Goal: Find specific page/section: Locate a particular part of the current website

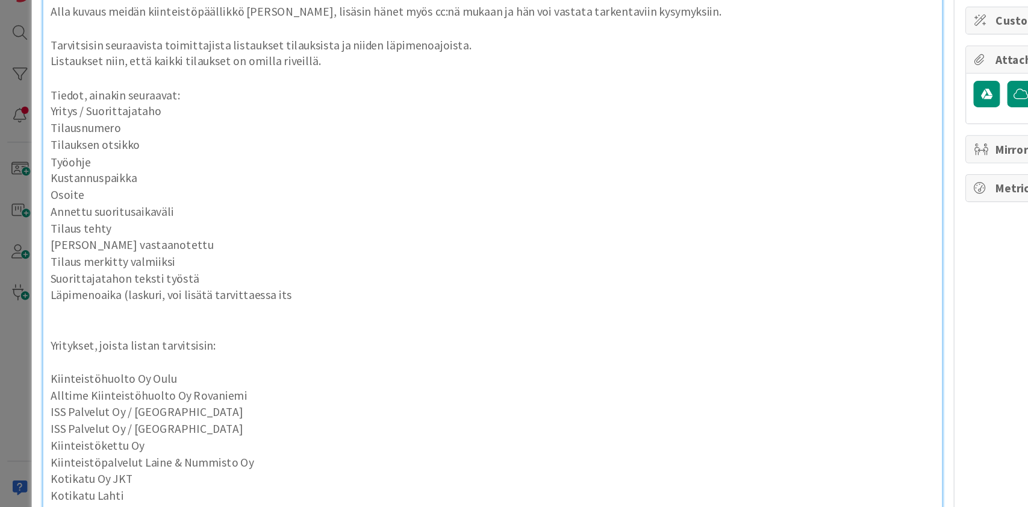
scroll to position [152, 0]
click at [631, 200] on p "Annettu suoritusaikaväli" at bounding box center [405, 199] width 726 height 14
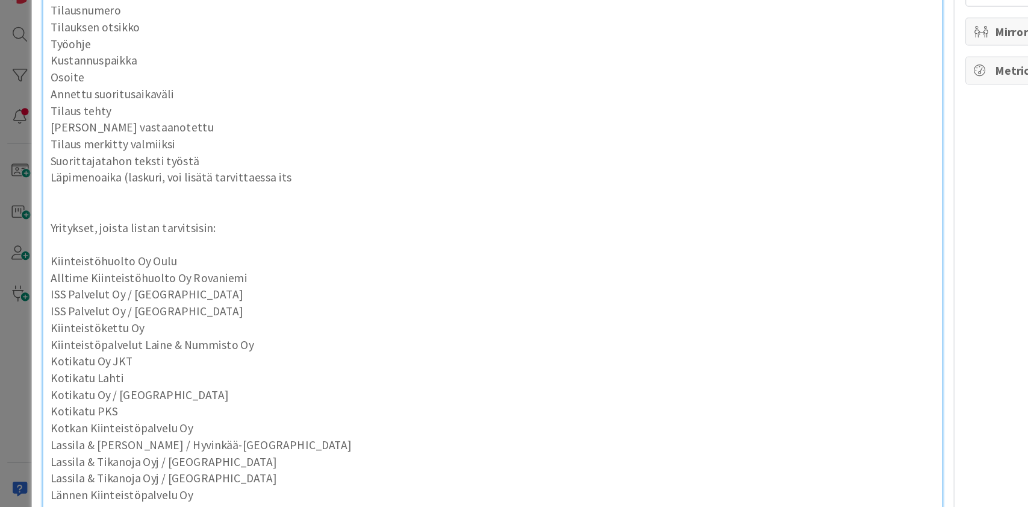
scroll to position [0, 0]
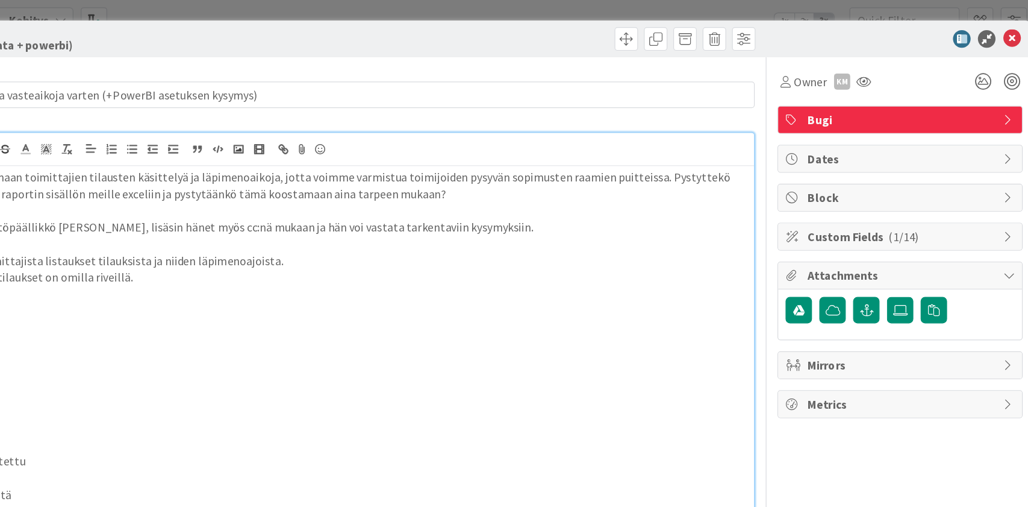
click at [819, 32] on div at bounding box center [886, 32] width 213 height 14
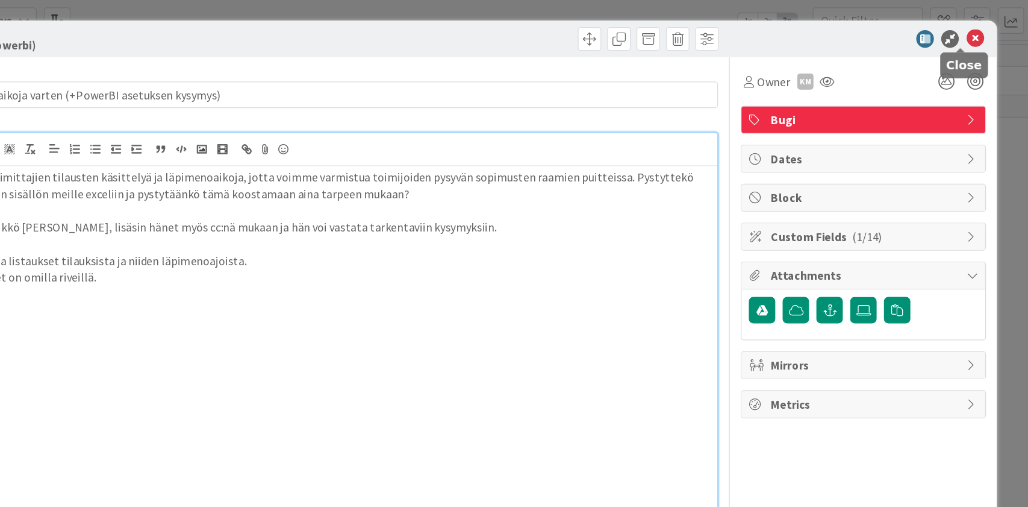
click at [977, 31] on icon at bounding box center [984, 32] width 14 height 14
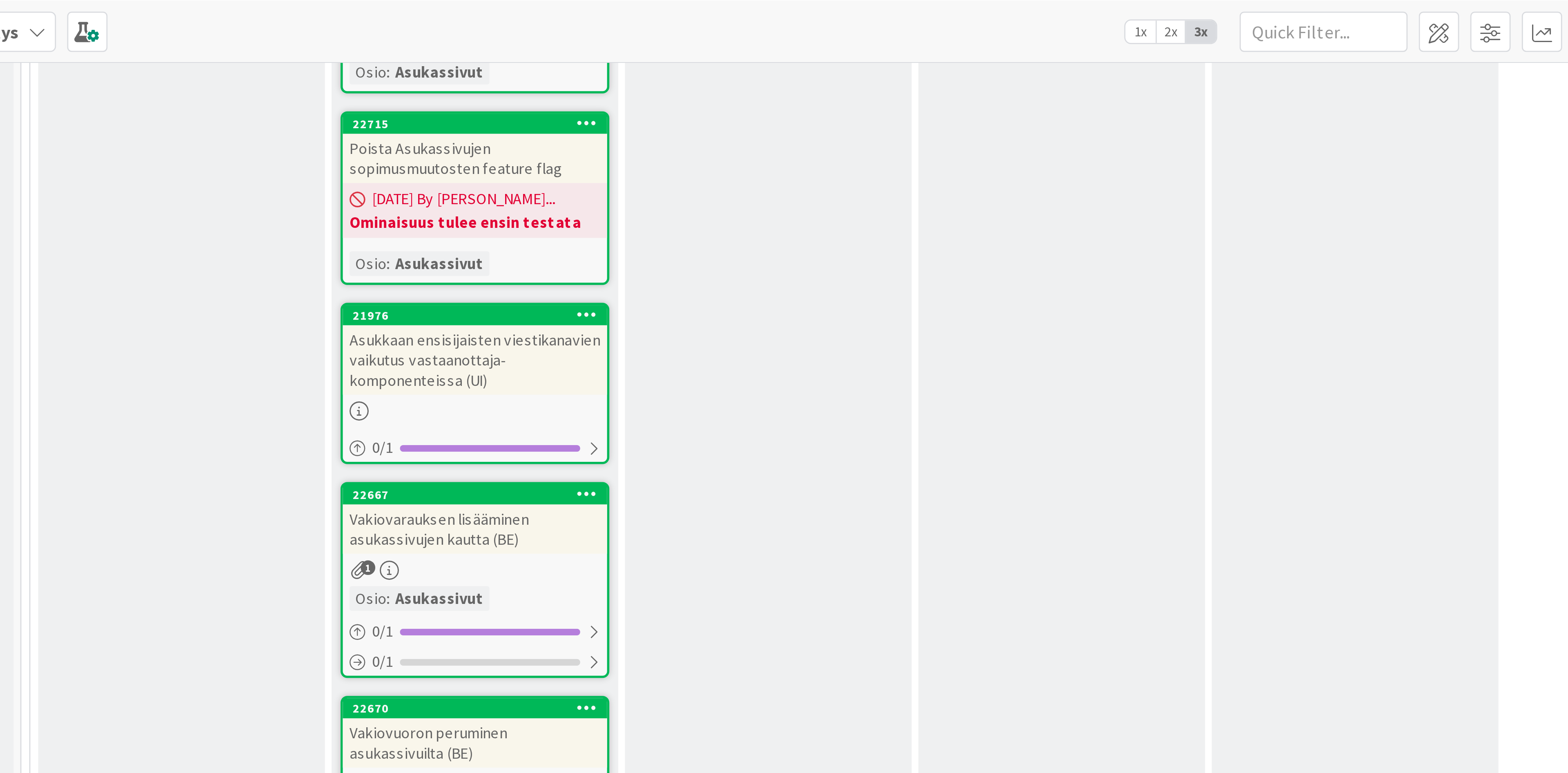
scroll to position [8060, 0]
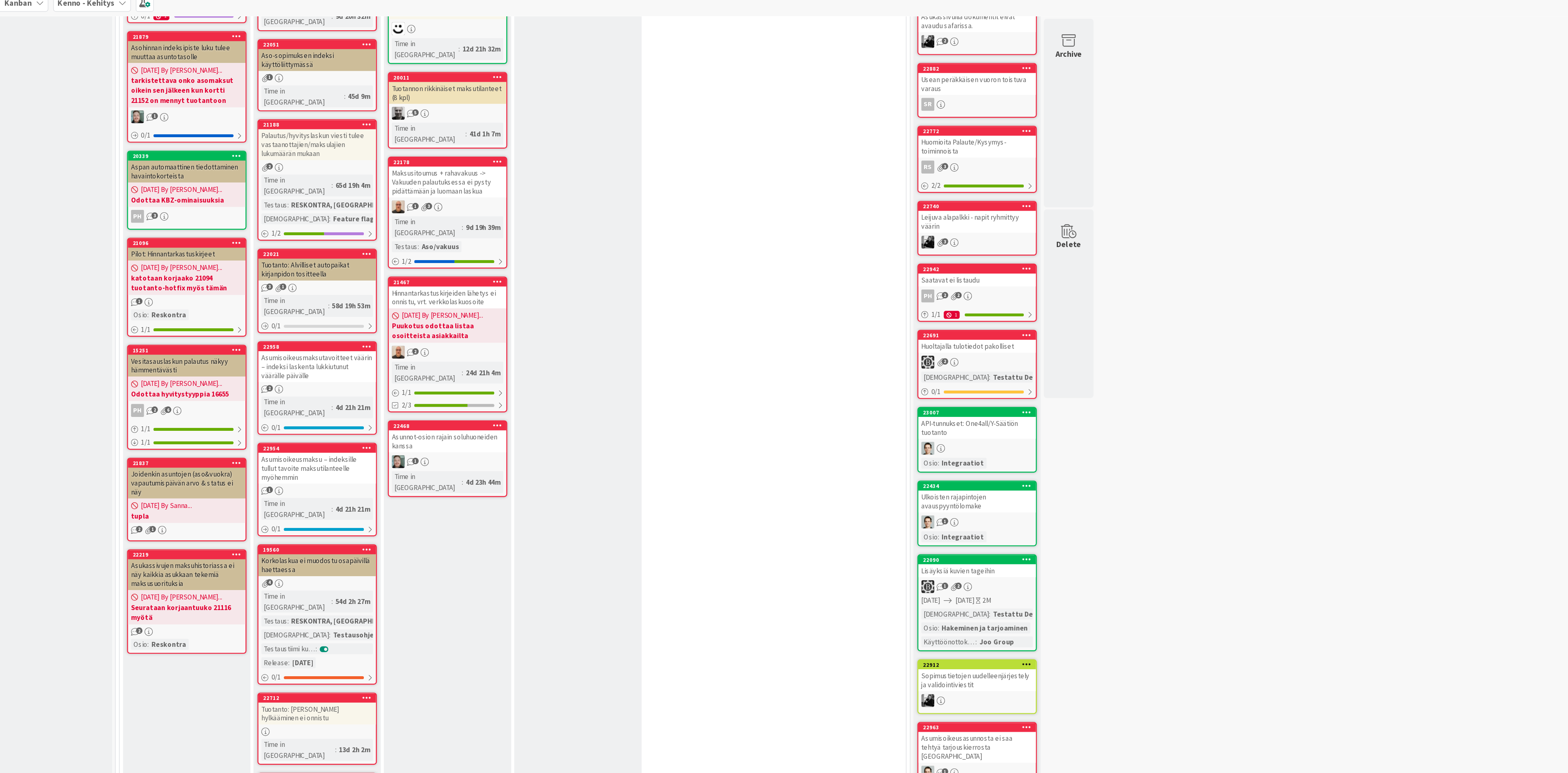
scroll to position [0, 0]
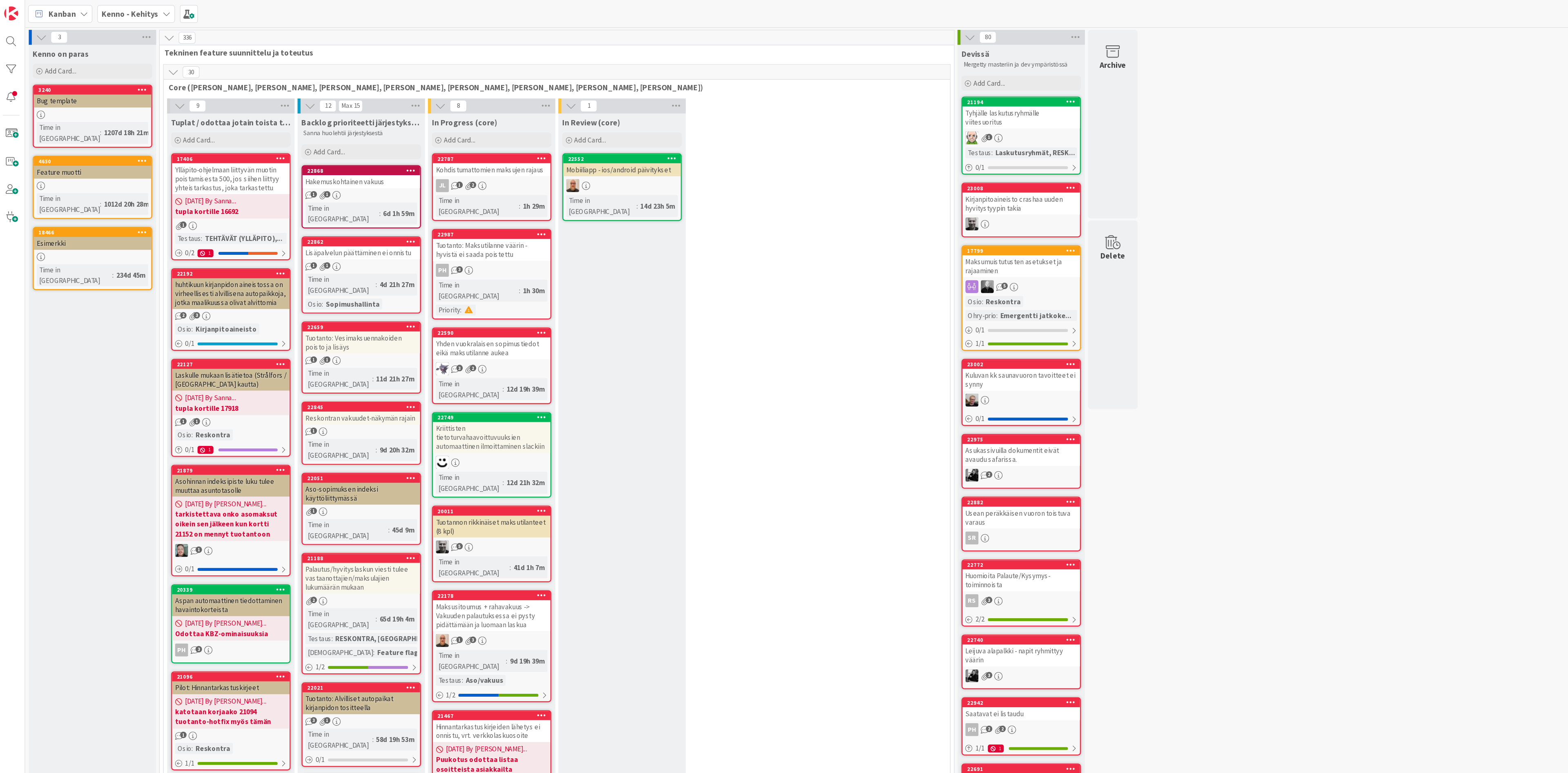
click at [145, 59] on icon at bounding box center [143, 59] width 9 height 9
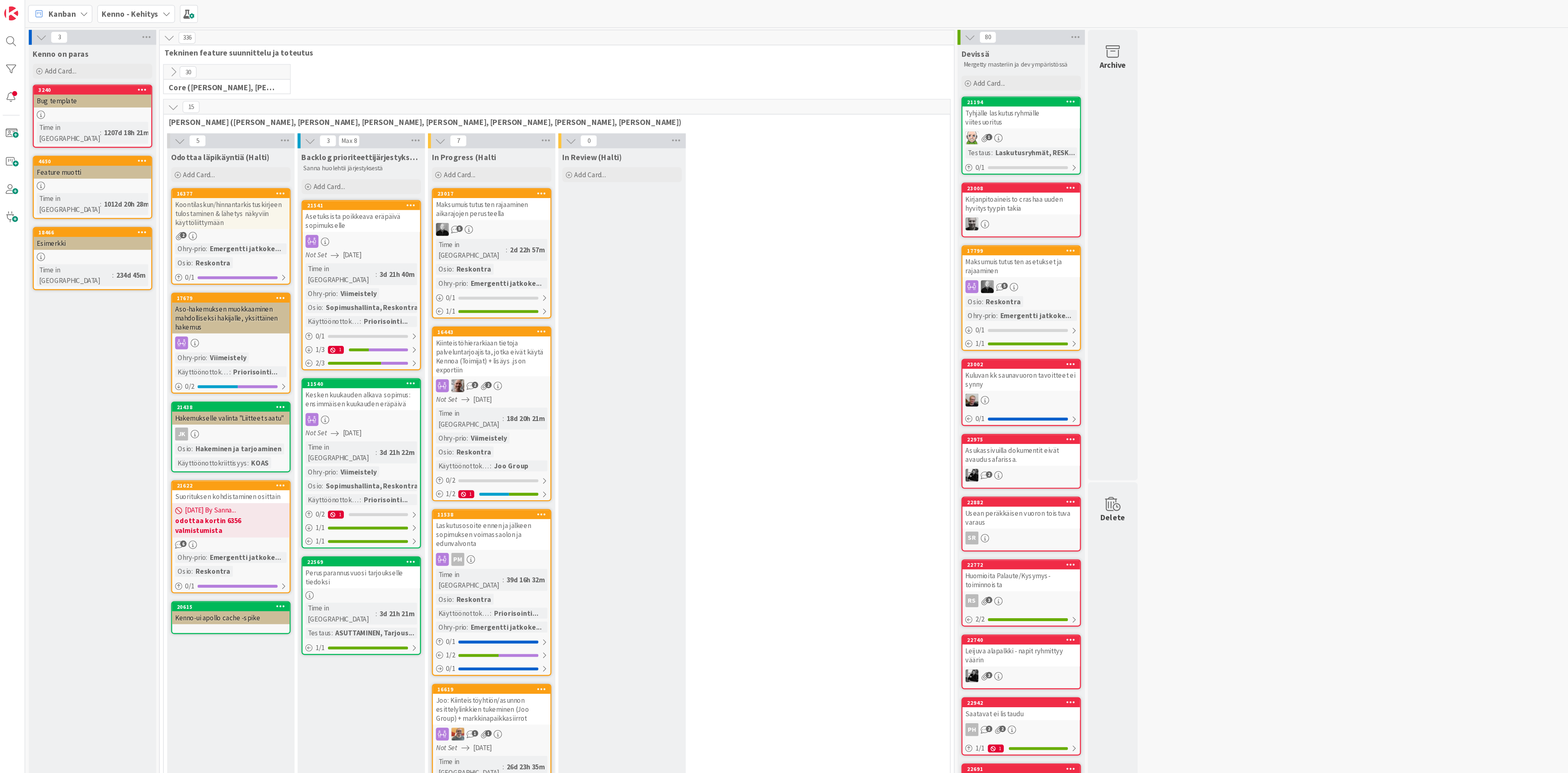
click at [144, 88] on icon at bounding box center [143, 87] width 9 height 9
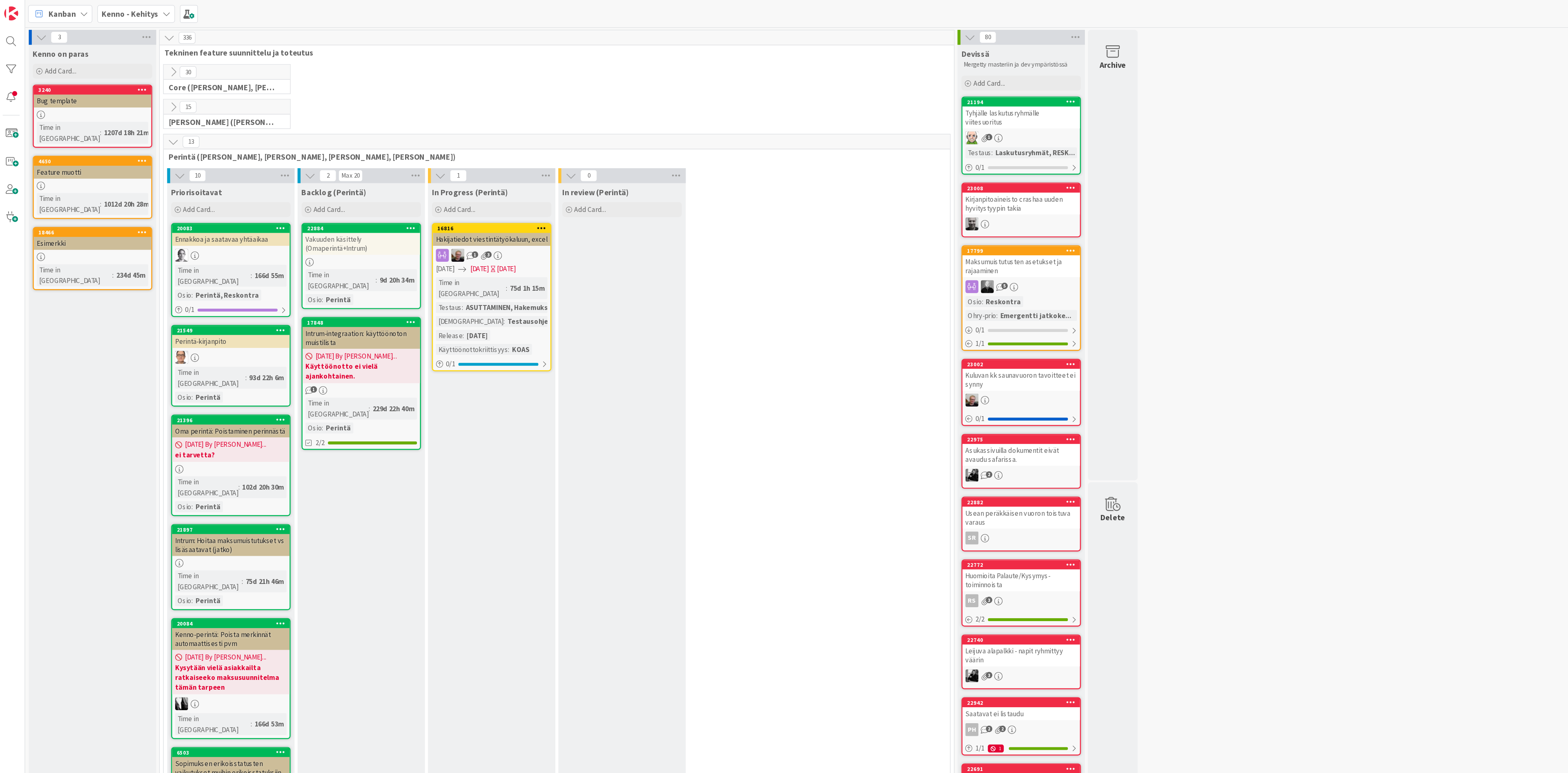
click at [144, 119] on icon at bounding box center [143, 116] width 9 height 9
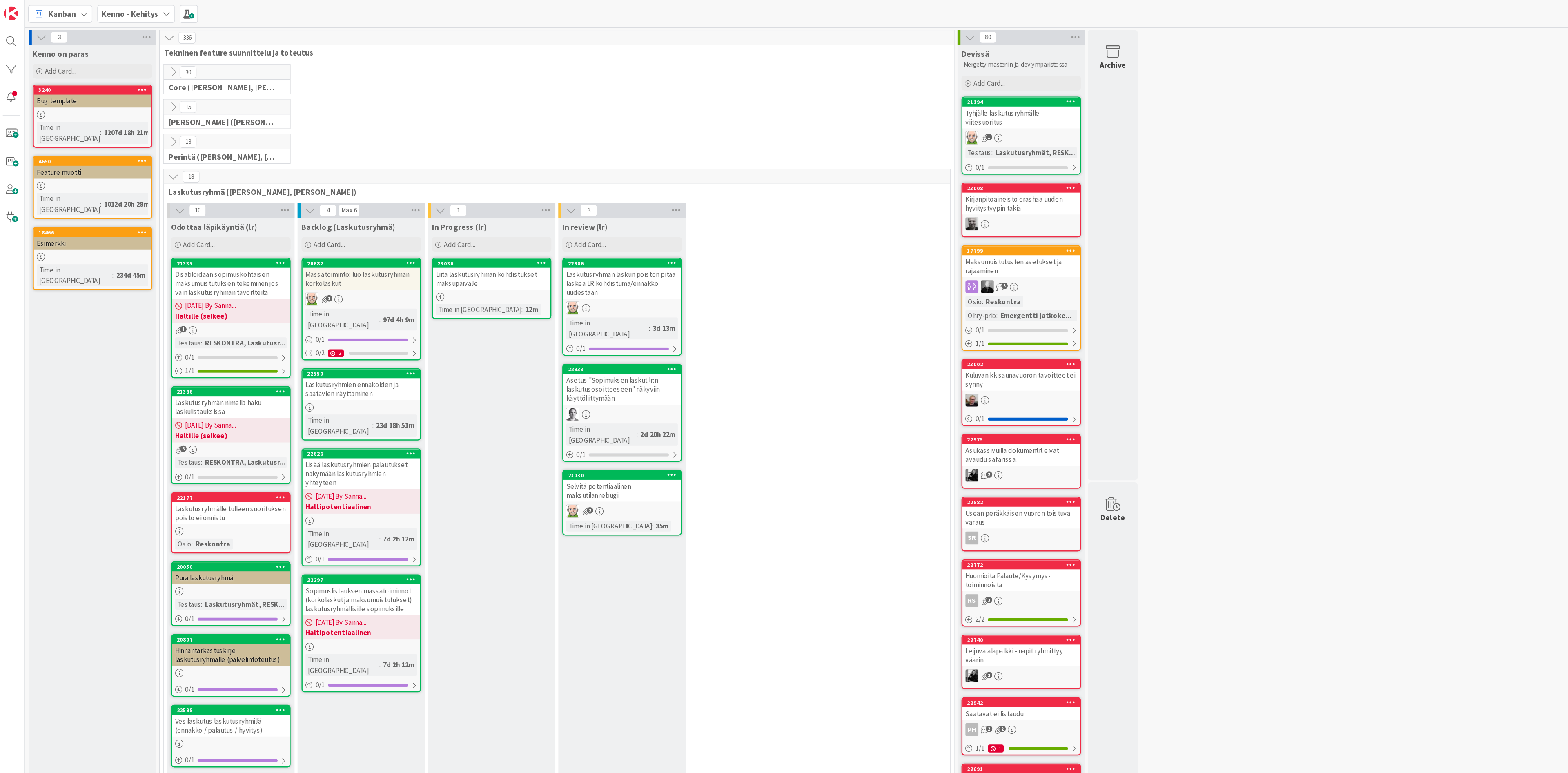
click at [148, 172] on icon at bounding box center [148, 172] width 9 height 9
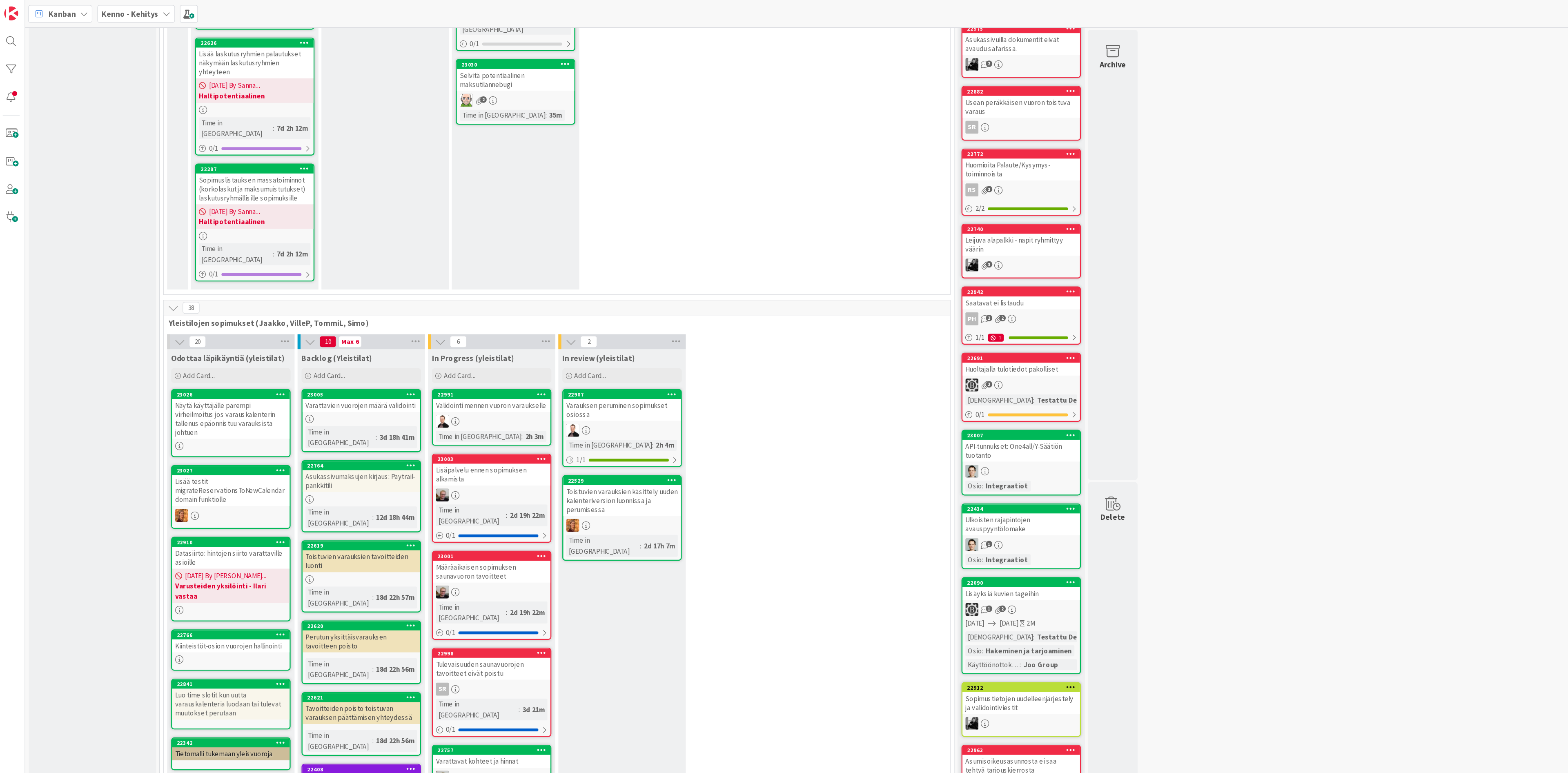
scroll to position [338, 0]
click at [144, 248] on icon at bounding box center [143, 252] width 9 height 9
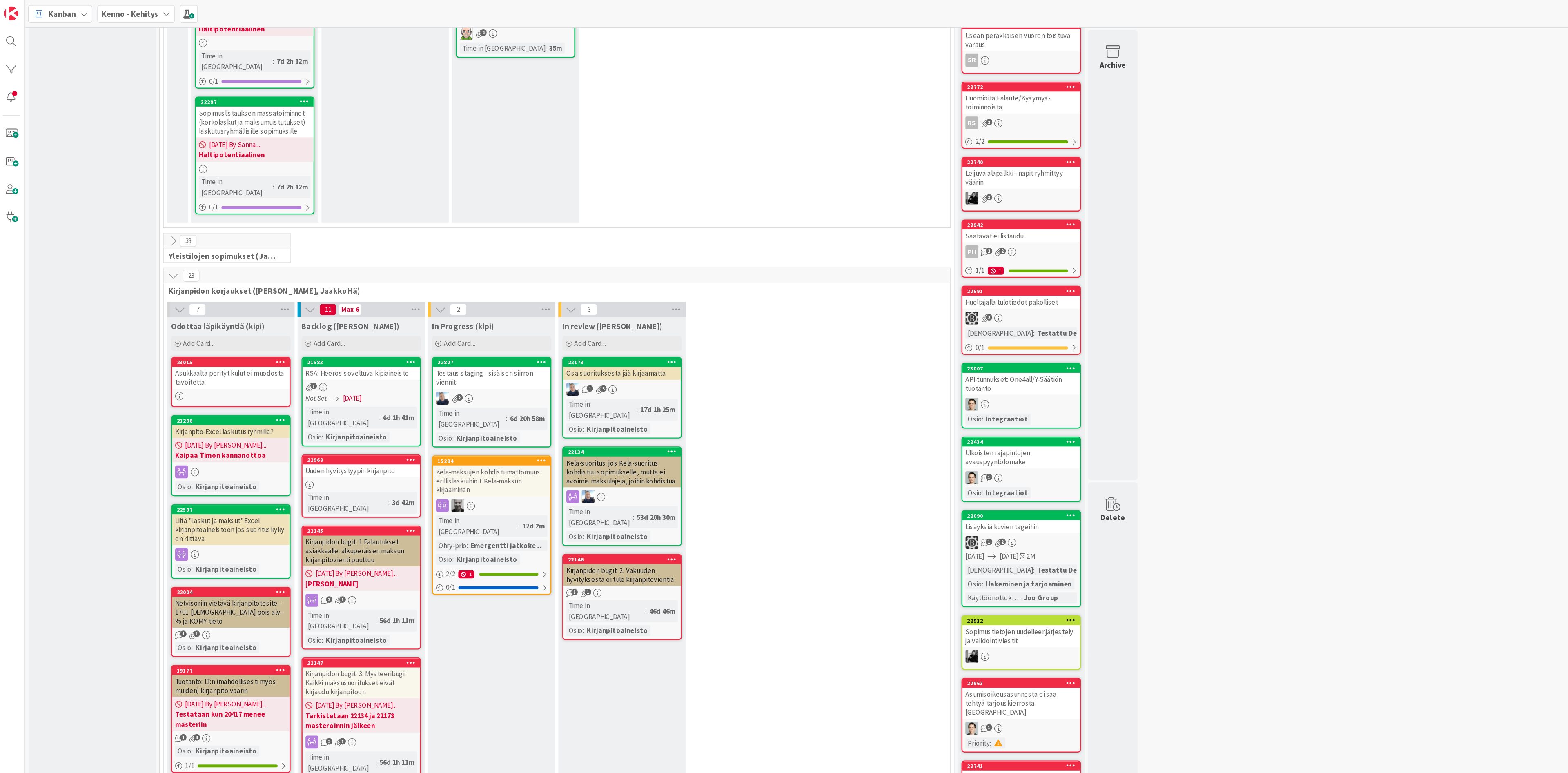
scroll to position [393, 0]
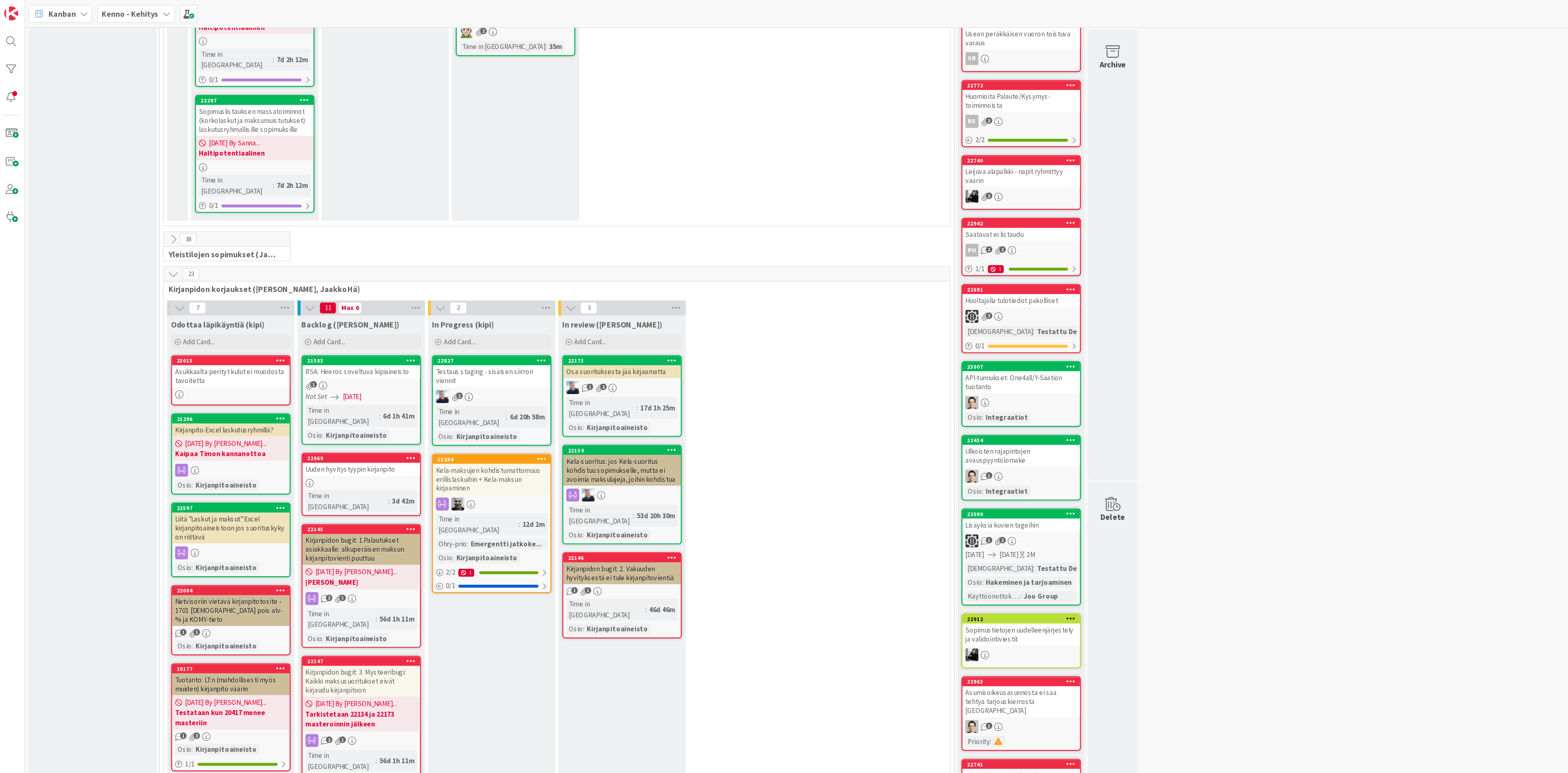
click at [145, 220] on icon at bounding box center [143, 224] width 9 height 9
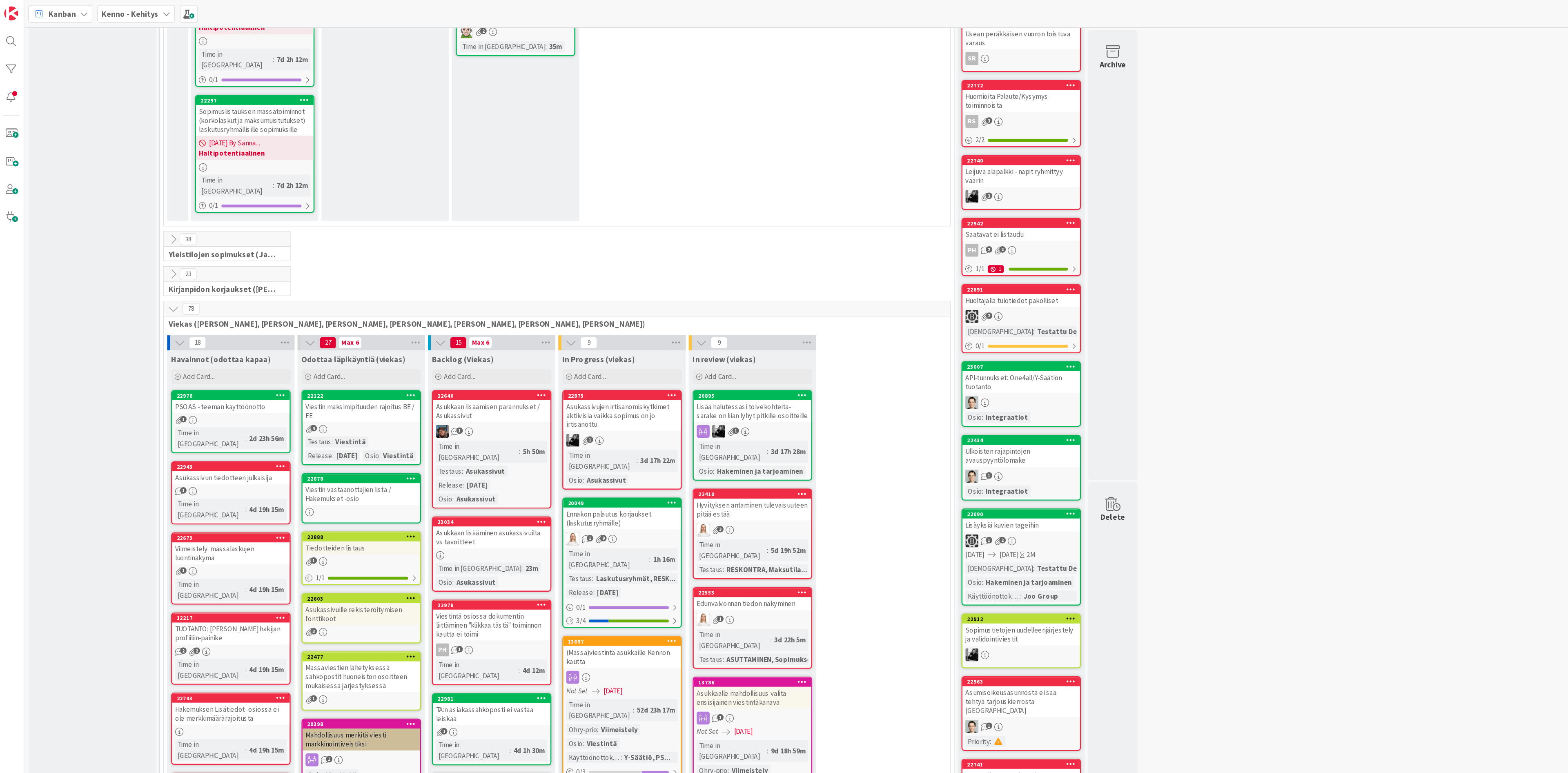
scroll to position [400, 0]
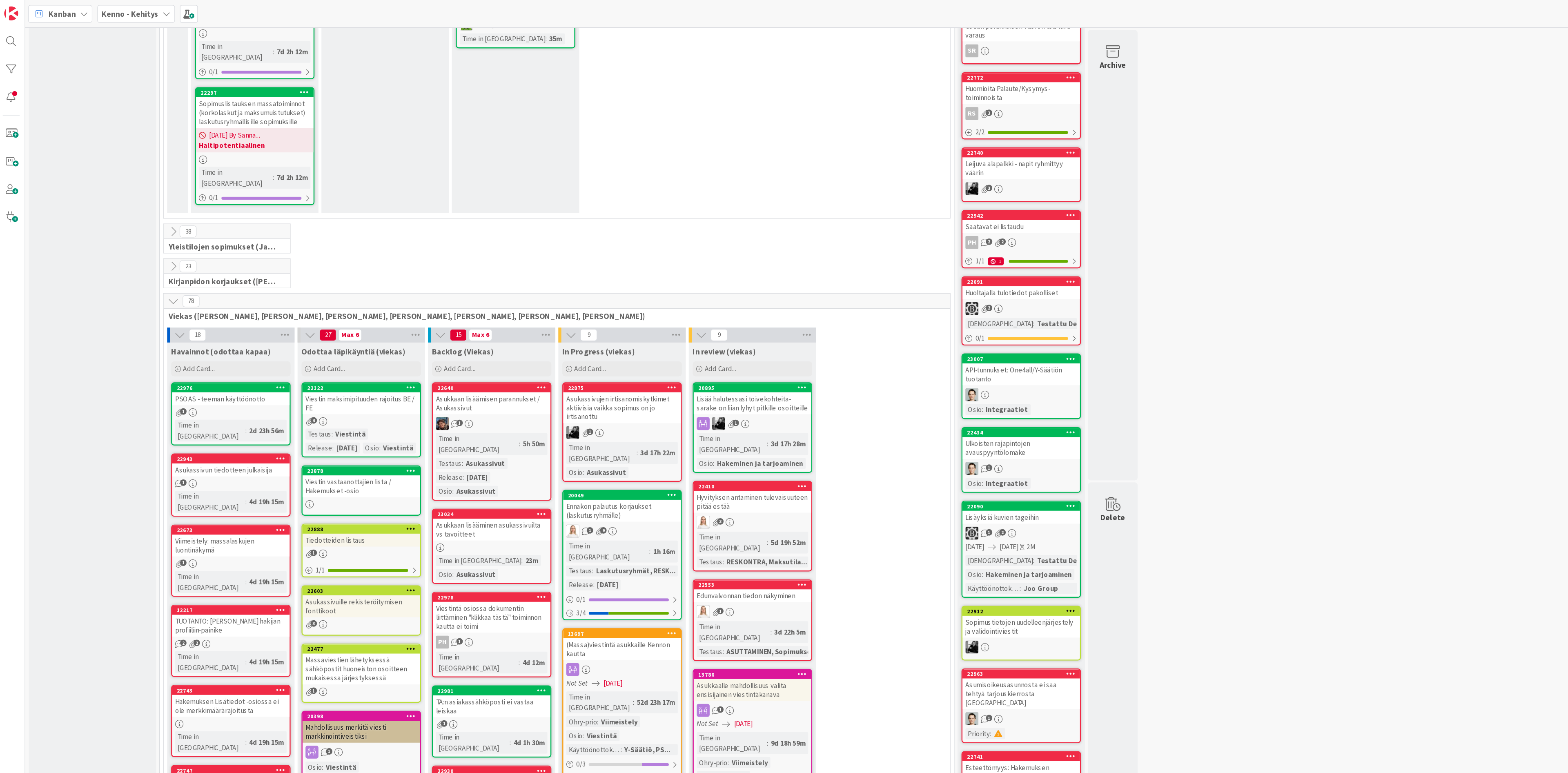
click at [143, 243] on icon at bounding box center [143, 247] width 9 height 9
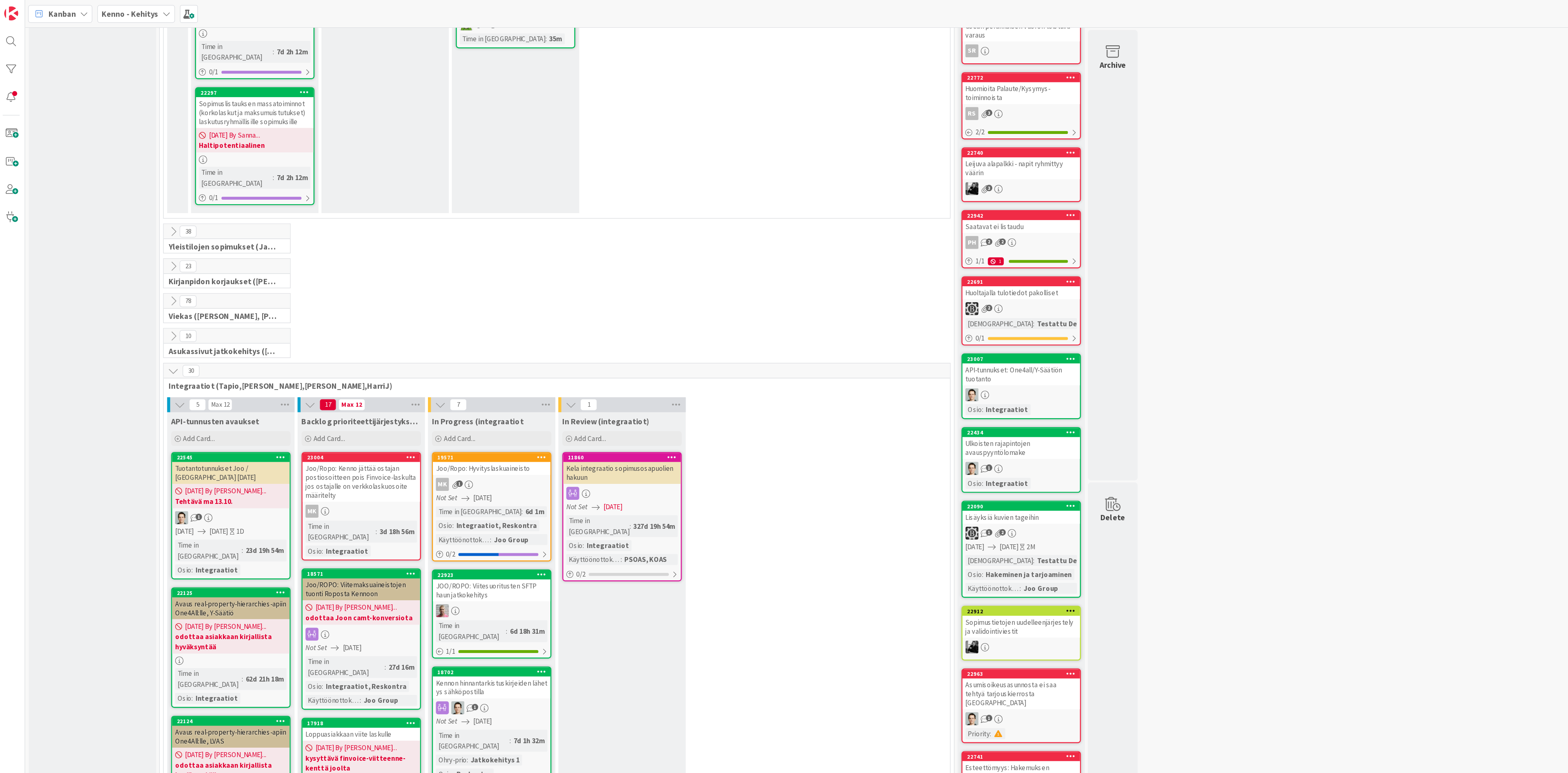
click at [142, 300] on icon at bounding box center [143, 304] width 9 height 9
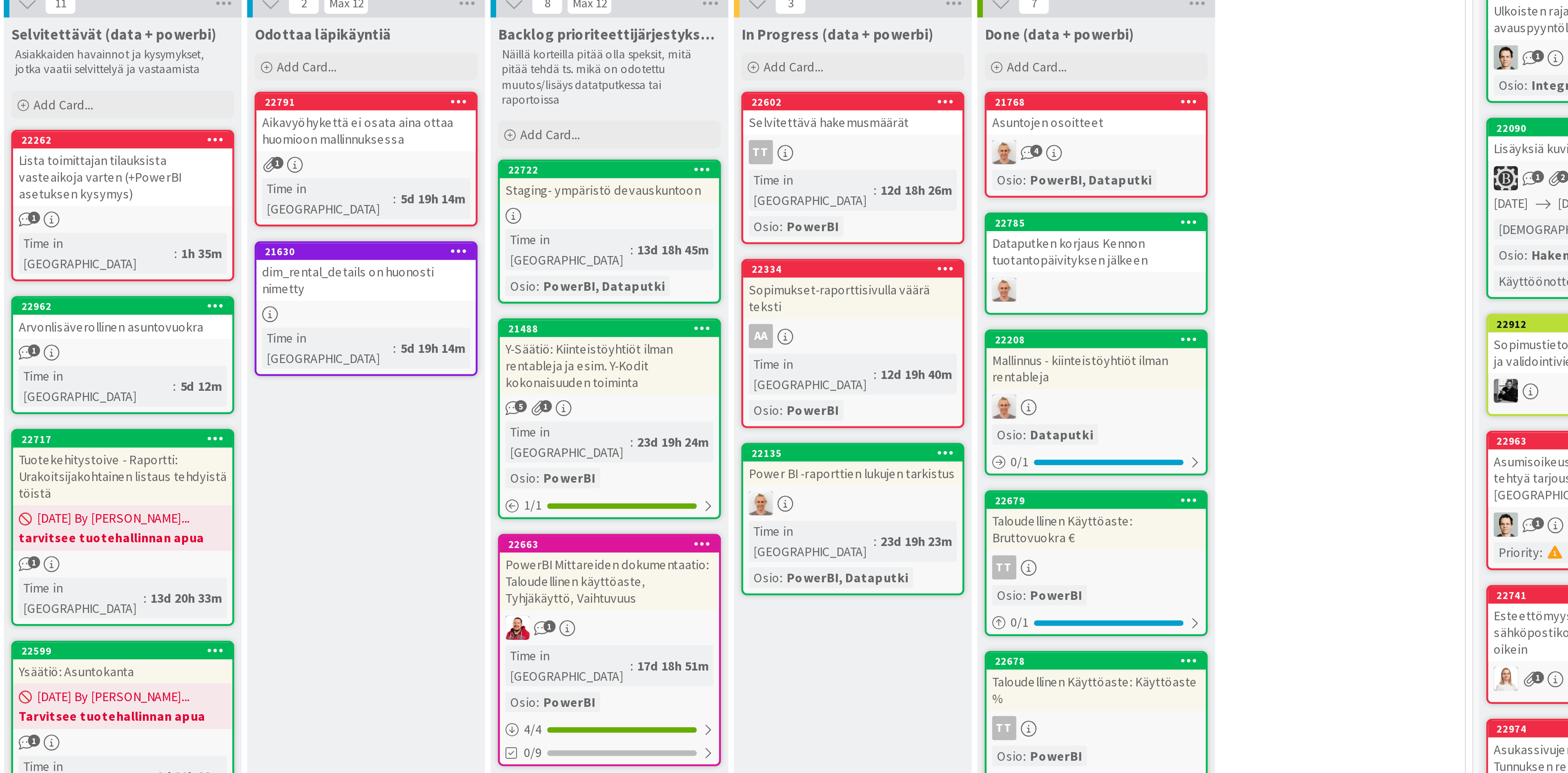
scroll to position [677, 0]
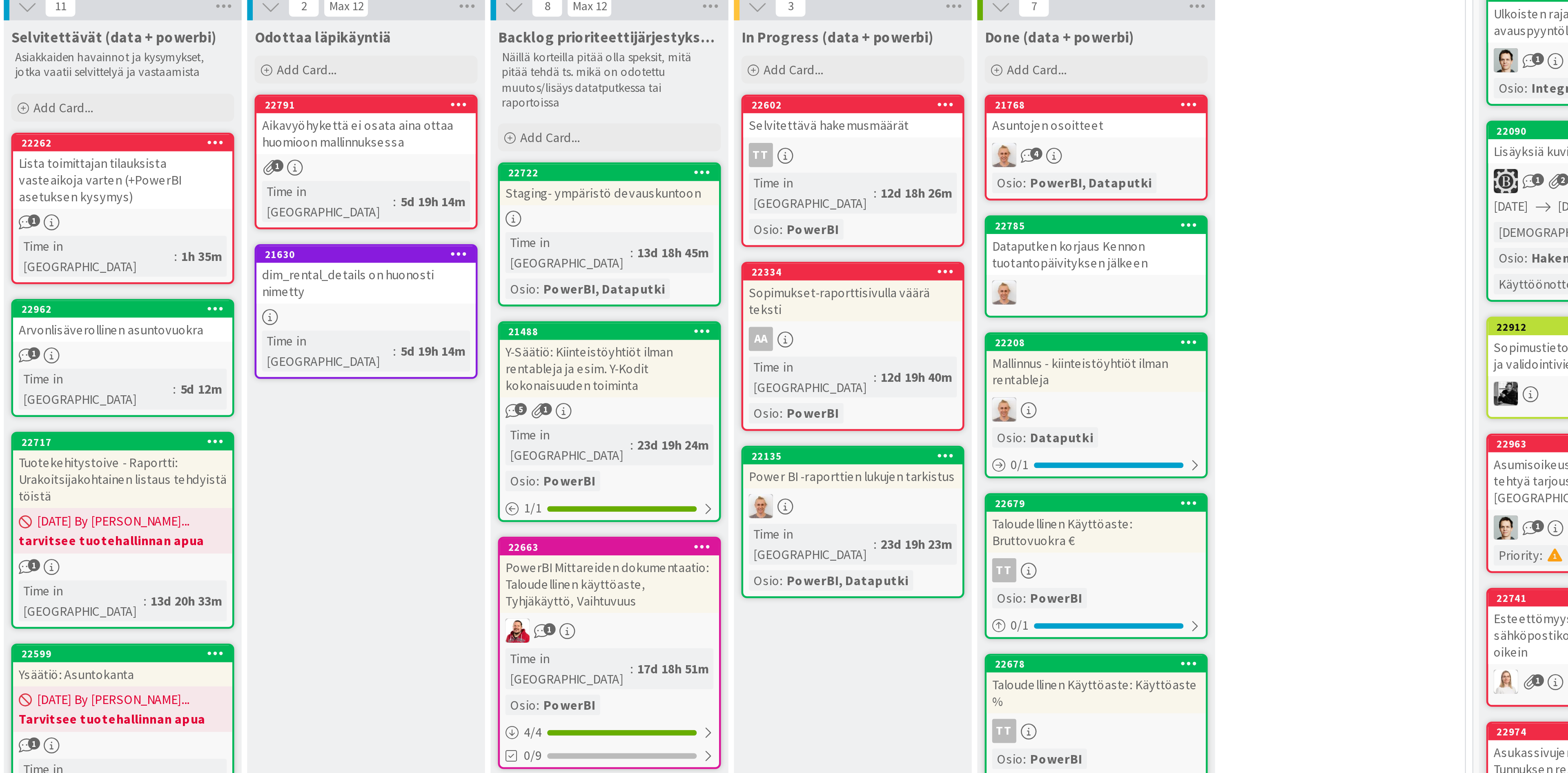
click at [206, 147] on div "Lista toimittajan tilauksista vasteaikoja varten (+PowerBI asetuksen kysymys)" at bounding box center [191, 159] width 96 height 25
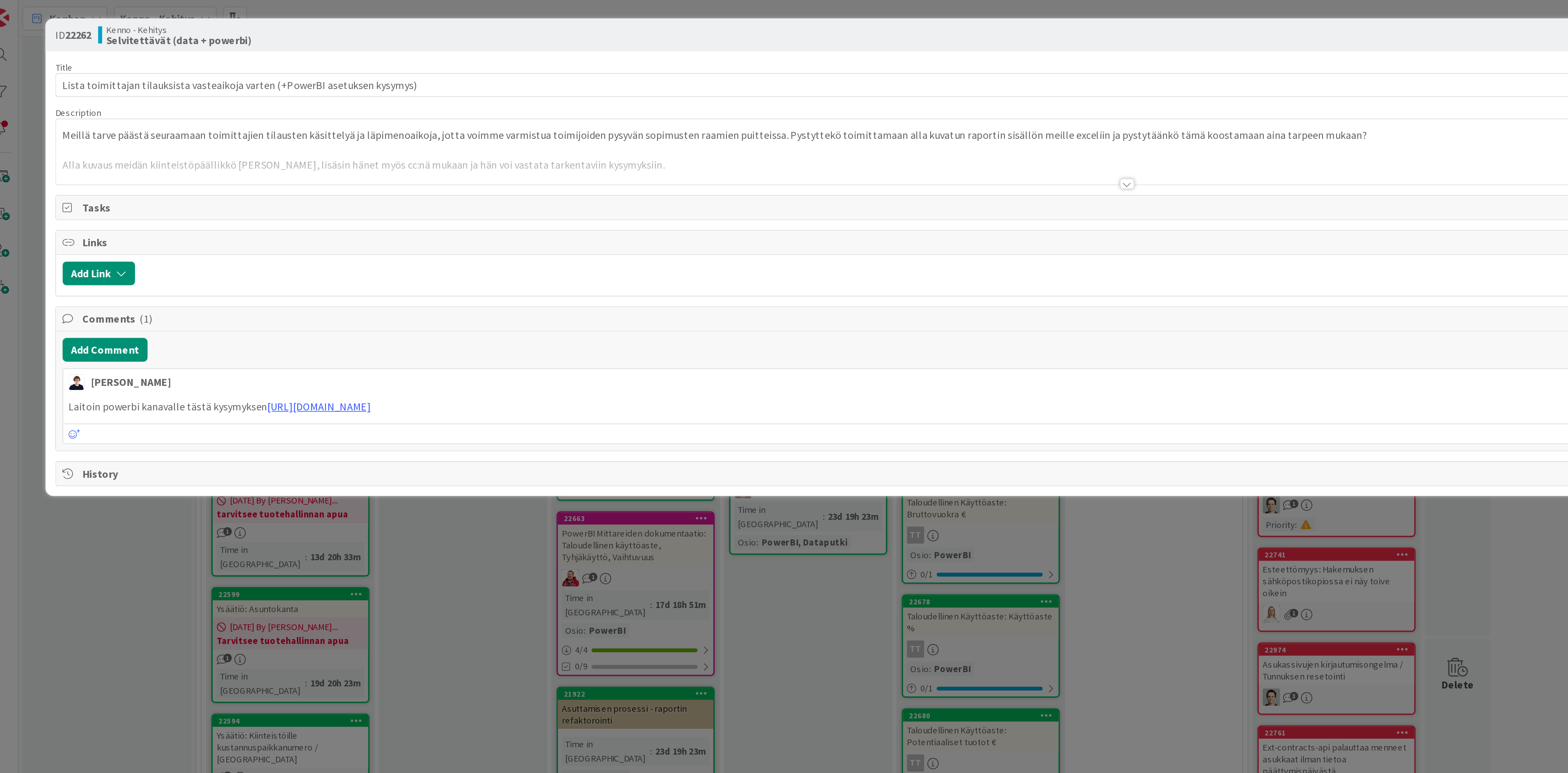
click at [697, 113] on div at bounding box center [709, 114] width 9 height 7
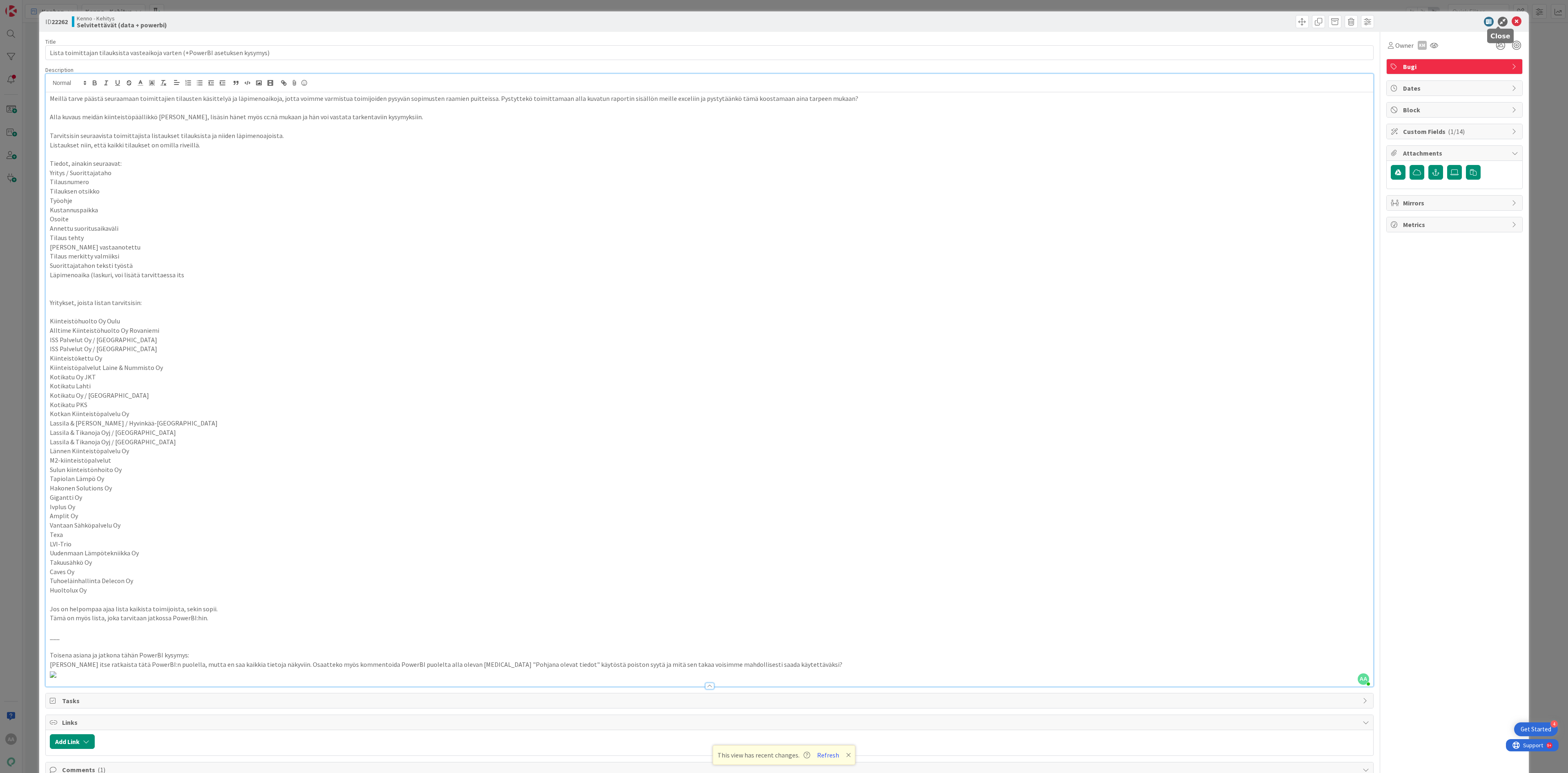
click at [697, 20] on icon at bounding box center [1516, 22] width 9 height 9
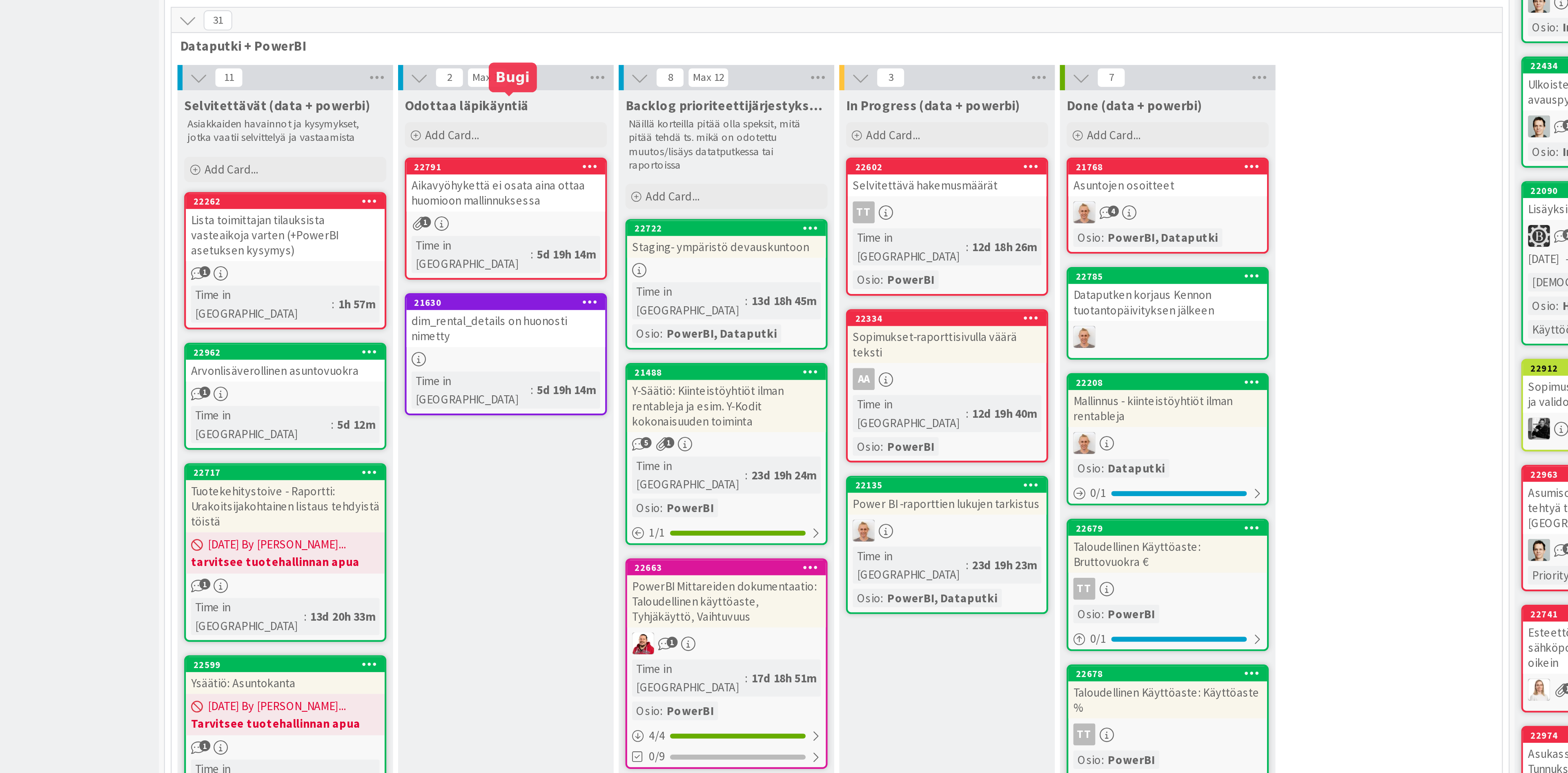
scroll to position [647, 0]
